Goal: Information Seeking & Learning: Find specific fact

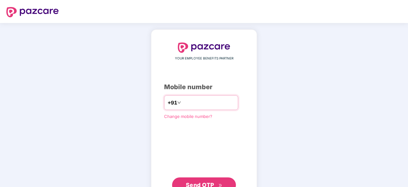
click at [185, 103] on input "number" at bounding box center [209, 102] width 52 height 10
type input "**********"
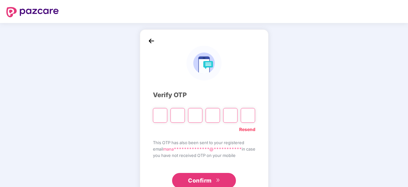
type input "*"
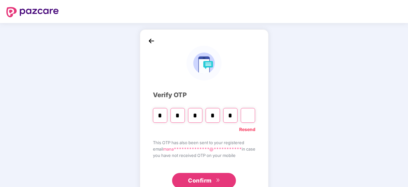
type input "*"
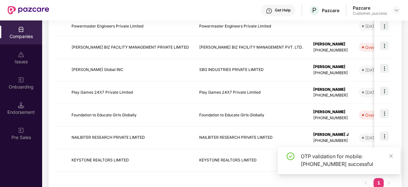
scroll to position [168, 0]
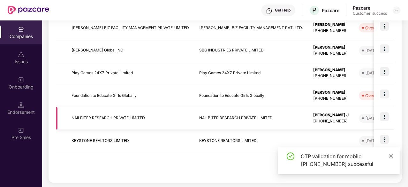
click at [111, 117] on td "NAILBITER RESEARCH PRIVATE LIMITED" at bounding box center [130, 118] width 128 height 23
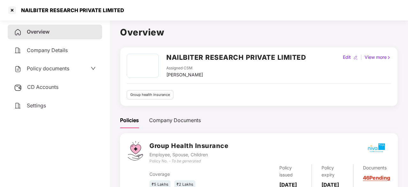
click at [60, 51] on span "Company Details" at bounding box center [47, 50] width 41 height 6
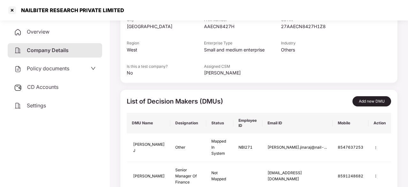
scroll to position [130, 0]
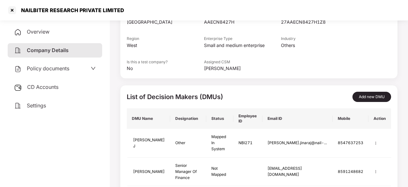
click at [52, 76] on div "Policy documents" at bounding box center [55, 68] width 95 height 15
click at [62, 67] on span "Policy documents" at bounding box center [48, 68] width 43 height 6
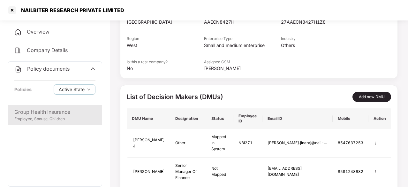
click at [49, 120] on div "Employee, Spouse, Children" at bounding box center [54, 119] width 81 height 6
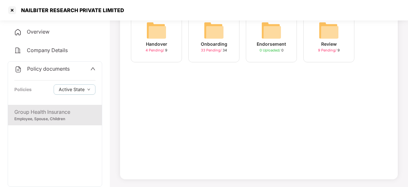
click at [216, 29] on img at bounding box center [214, 30] width 20 height 20
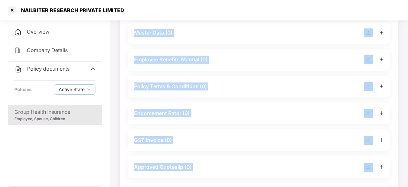
click at [216, 29] on div "Master Data (0)" at bounding box center [259, 32] width 250 height 9
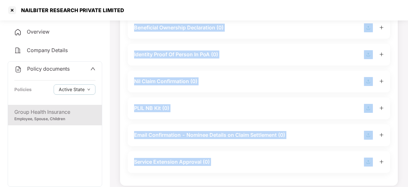
scroll to position [863, 0]
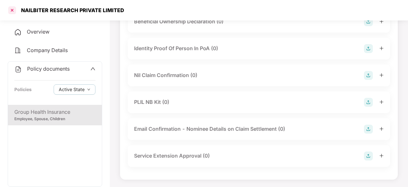
click at [12, 8] on div at bounding box center [12, 10] width 10 height 10
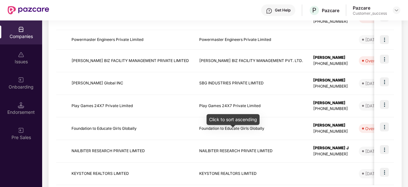
scroll to position [168, 0]
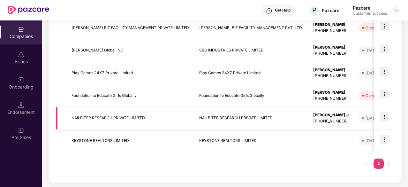
click at [387, 117] on img at bounding box center [384, 116] width 9 height 9
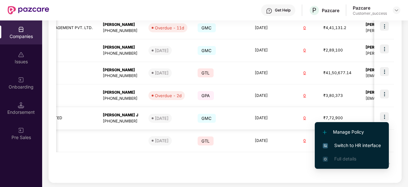
scroll to position [0, 237]
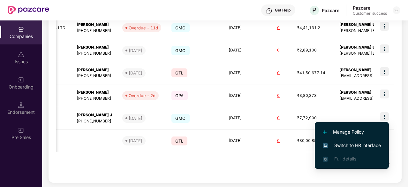
click at [358, 144] on span "Switch to HR interface" at bounding box center [352, 145] width 58 height 7
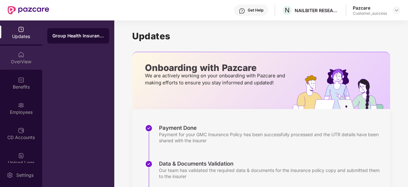
click at [23, 65] on div "OverView" at bounding box center [21, 61] width 42 height 6
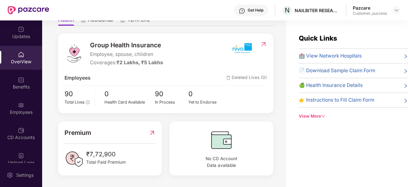
scroll to position [20, 0]
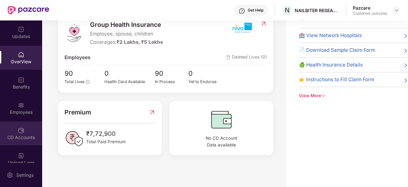
click at [10, 132] on div "CD Accounts" at bounding box center [21, 133] width 42 height 24
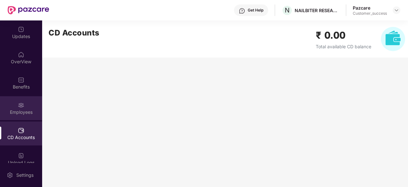
click at [19, 117] on div "Employees" at bounding box center [21, 108] width 42 height 24
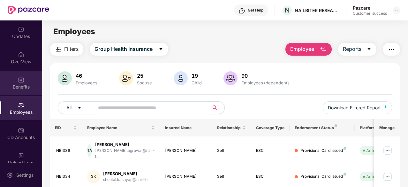
click at [20, 85] on div "Benefits" at bounding box center [21, 87] width 42 height 6
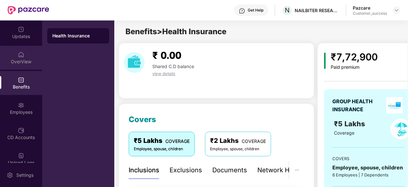
click at [26, 53] on div "OverView" at bounding box center [21, 58] width 42 height 24
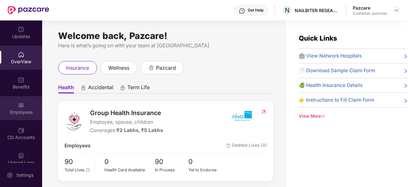
click at [20, 113] on div "Employees" at bounding box center [21, 112] width 42 height 6
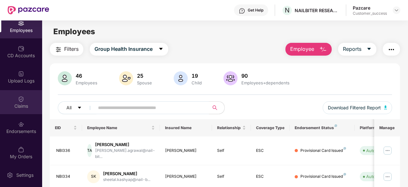
scroll to position [84, 0]
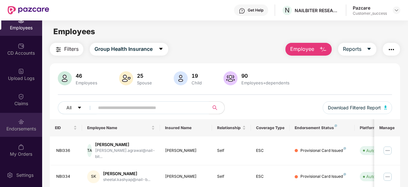
click at [24, 122] on div "Endorsements" at bounding box center [21, 125] width 42 height 24
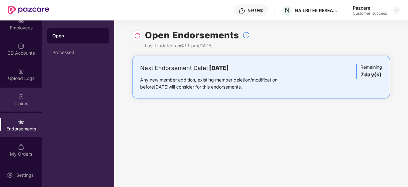
click at [21, 103] on div "Claims" at bounding box center [21, 103] width 42 height 6
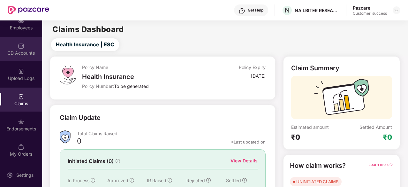
scroll to position [0, 0]
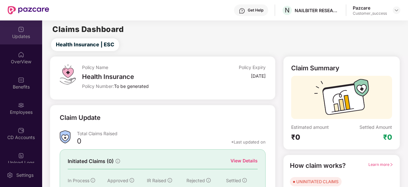
click at [27, 23] on div "Updates" at bounding box center [21, 32] width 42 height 24
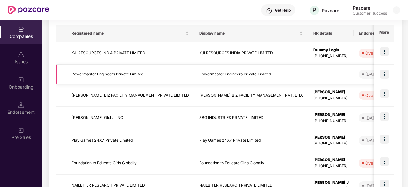
scroll to position [168, 0]
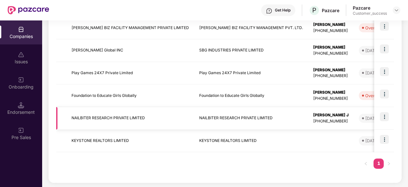
click at [125, 118] on td "NAILBITER RESEARCH PRIVATE LIMITED" at bounding box center [130, 118] width 128 height 23
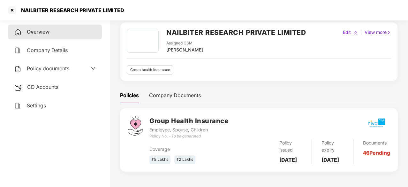
scroll to position [0, 0]
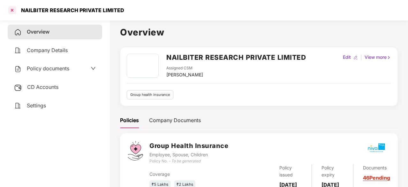
click at [13, 9] on div at bounding box center [12, 10] width 10 height 10
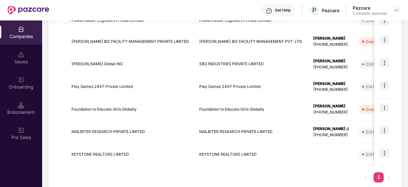
scroll to position [168, 0]
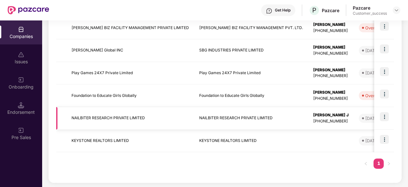
click at [389, 115] on td at bounding box center [385, 118] width 20 height 23
click at [387, 117] on img at bounding box center [384, 116] width 9 height 9
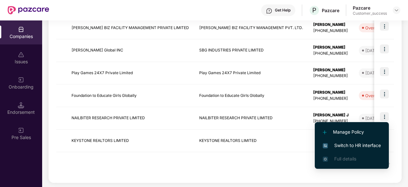
click at [349, 147] on span "Switch to HR interface" at bounding box center [352, 145] width 58 height 7
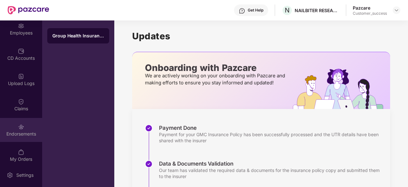
scroll to position [84, 0]
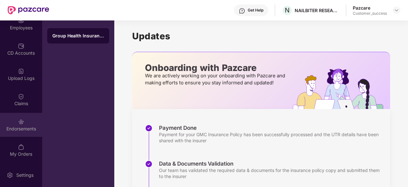
click at [19, 129] on div "Endorsements" at bounding box center [21, 129] width 42 height 6
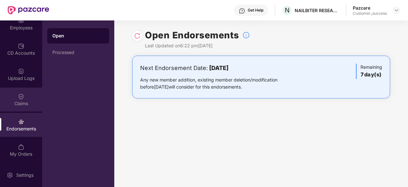
click at [20, 98] on img at bounding box center [21, 96] width 6 height 6
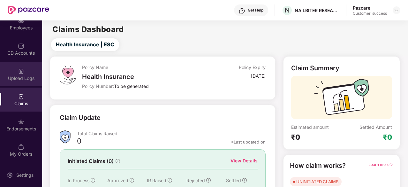
click at [22, 75] on div "Upload Logs" at bounding box center [21, 78] width 42 height 6
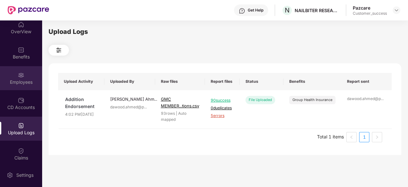
scroll to position [29, 0]
click at [18, 74] on img at bounding box center [21, 76] width 6 height 6
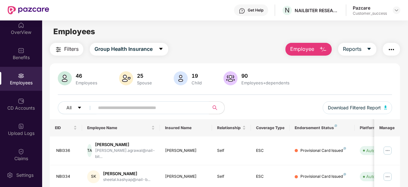
scroll to position [0, 0]
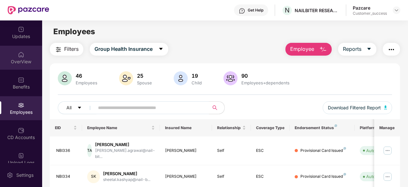
click at [16, 51] on div "OverView" at bounding box center [21, 58] width 42 height 24
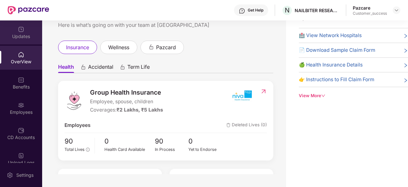
click at [27, 34] on div "Updates" at bounding box center [21, 36] width 42 height 6
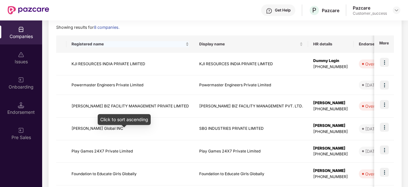
scroll to position [168, 0]
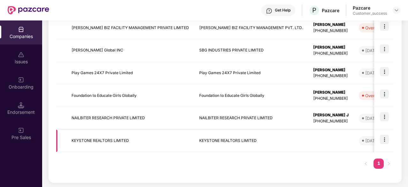
click at [92, 139] on td "KEYSTONE REALTORS LIMITED" at bounding box center [130, 141] width 128 height 23
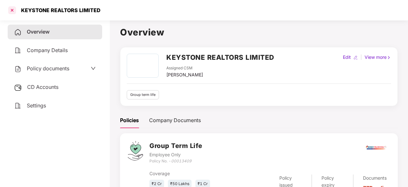
click at [11, 11] on div at bounding box center [12, 10] width 10 height 10
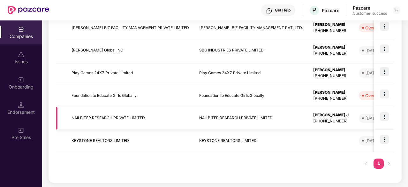
click at [103, 119] on td "NAILBITER RESEARCH PRIVATE LIMITED" at bounding box center [130, 118] width 128 height 23
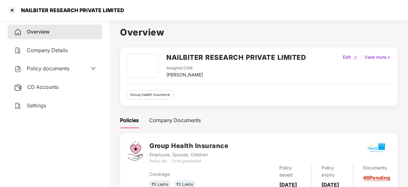
click at [49, 49] on span "Company Details" at bounding box center [47, 50] width 41 height 6
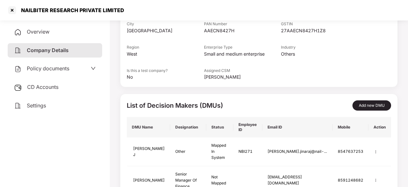
scroll to position [130, 0]
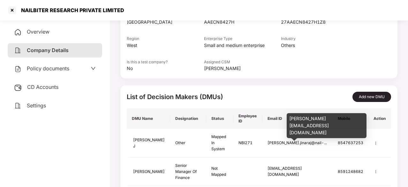
drag, startPoint x: 307, startPoint y: 118, endPoint x: 344, endPoint y: 74, distance: 57.2
click at [344, 74] on div "Company Details NAILBITER RESEARCH PRIVATE LIMITED Group health insurance Edit …" at bounding box center [259, 44] width 278 height 298
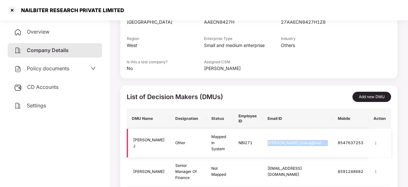
drag, startPoint x: 287, startPoint y: 132, endPoint x: 335, endPoint y: 136, distance: 48.4
click at [335, 136] on tr "[PERSON_NAME] J Other Mapped In System NBI271 [PERSON_NAME].jinaraj@nail-... 85…" at bounding box center [259, 143] width 265 height 29
copy div "[PERSON_NAME].jinaraj@nail-..."
click at [75, 74] on div "Policy documents" at bounding box center [55, 68] width 95 height 15
click at [80, 71] on div "Policy documents" at bounding box center [55, 69] width 82 height 8
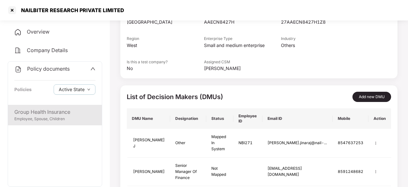
click at [64, 110] on div "Group Health Insurance" at bounding box center [54, 112] width 81 height 8
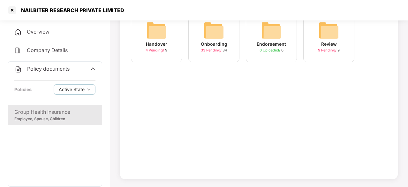
click at [205, 49] on span "33 Pending /" at bounding box center [212, 50] width 22 height 4
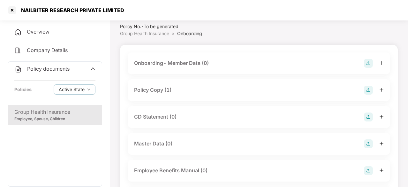
scroll to position [19, 0]
click at [160, 90] on div "Policy Copy (1)" at bounding box center [152, 91] width 37 height 8
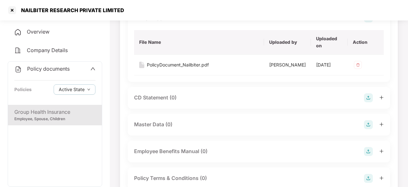
scroll to position [70, 0]
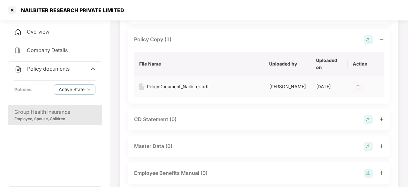
click at [190, 87] on div "PolicyDocument_Nailbiter.pdf" at bounding box center [178, 86] width 62 height 7
